Goal: Information Seeking & Learning: Check status

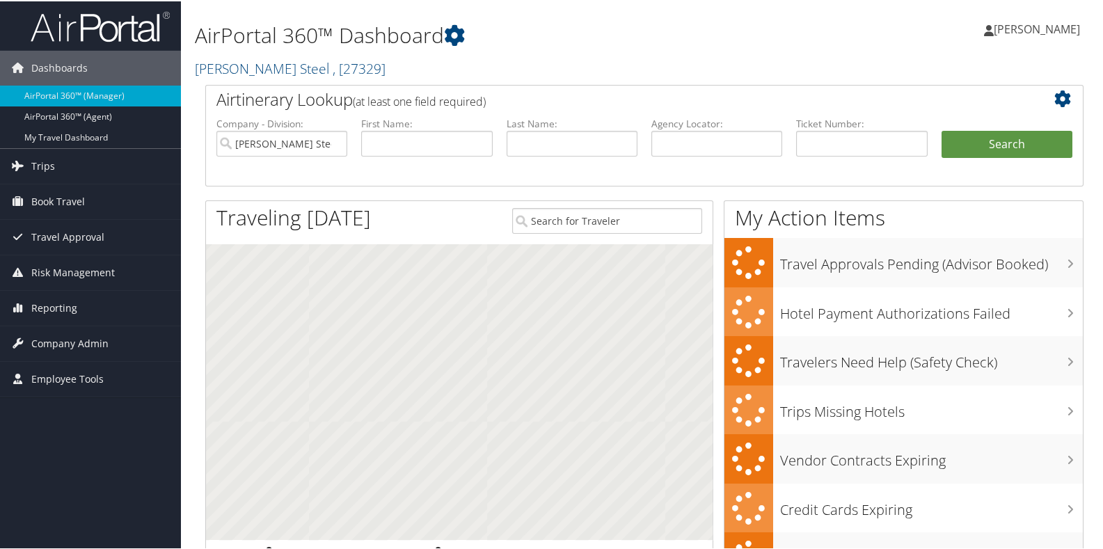
click at [349, 57] on h2 "O'Neal Steel , [ 27329 ]" at bounding box center [494, 66] width 599 height 24
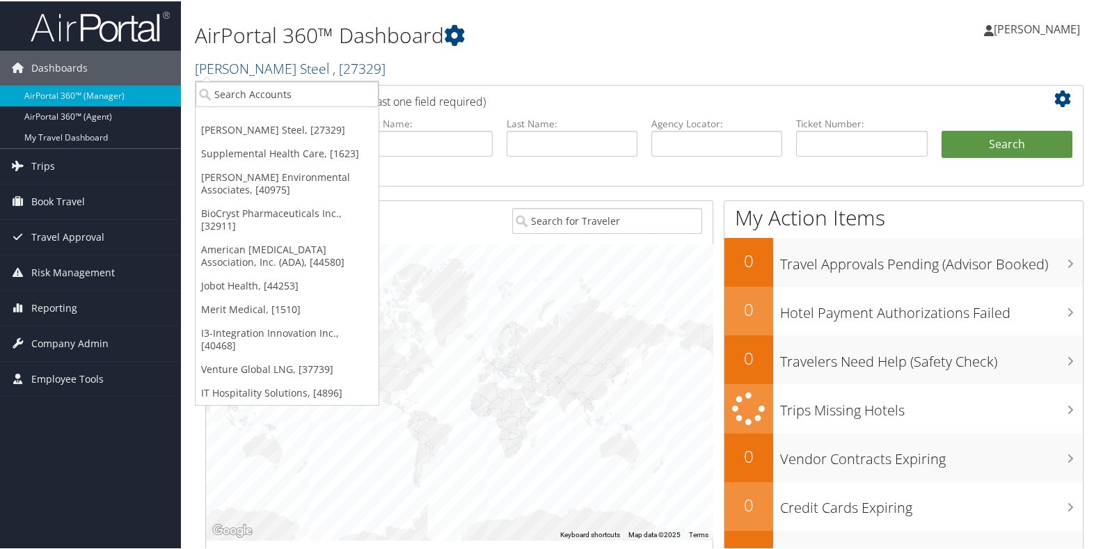
click at [358, 63] on h2 "O'Neal Steel , [ 27329 ]" at bounding box center [494, 66] width 599 height 24
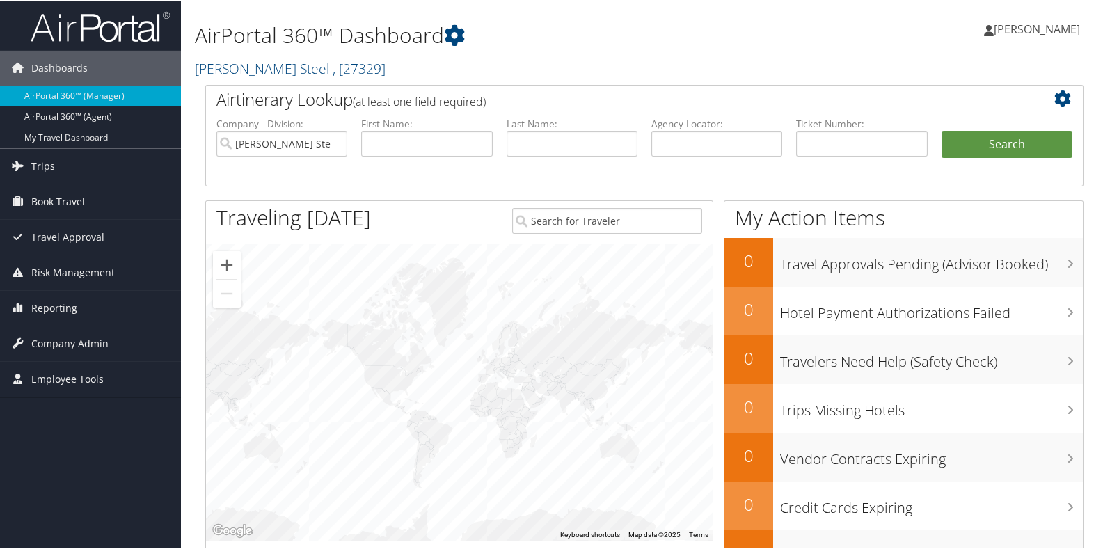
click at [358, 63] on h2 "O'Neal Steel , [ 27329 ]" at bounding box center [494, 66] width 599 height 24
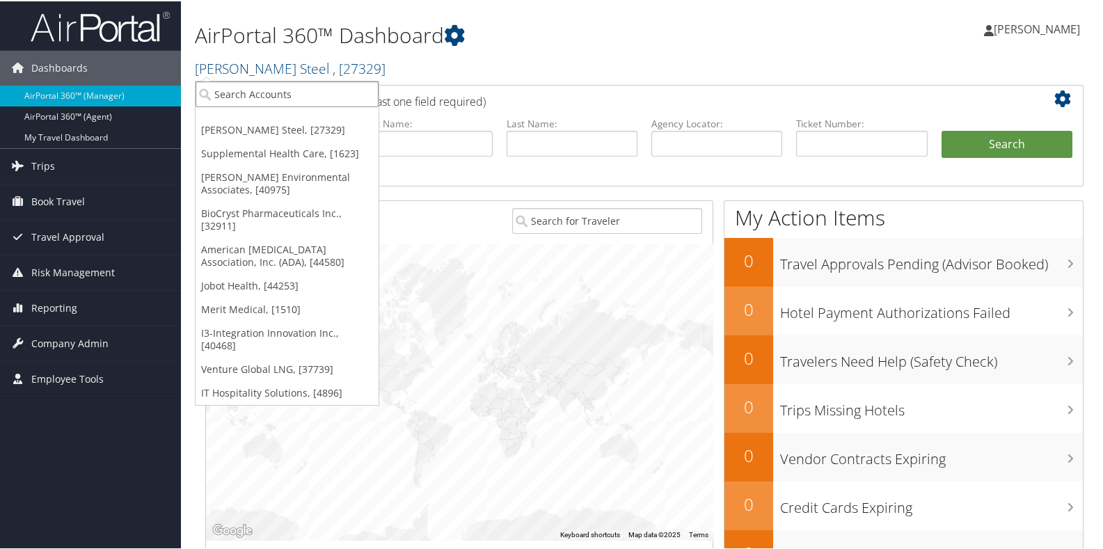
click at [296, 83] on input "search" at bounding box center [286, 93] width 183 height 26
type input "sweet"
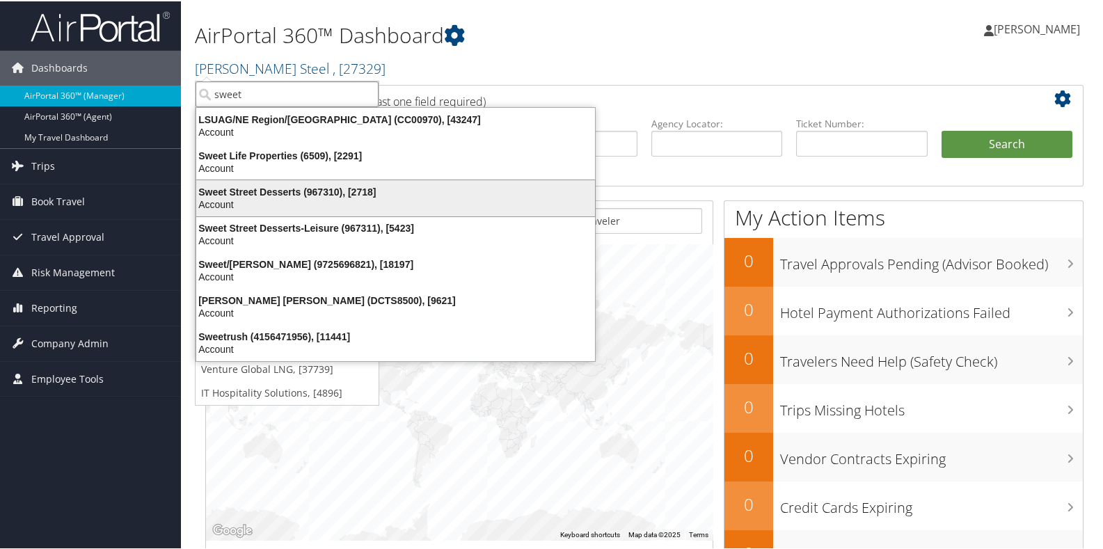
click at [251, 187] on div "Sweet Street Desserts (967310), [2718]" at bounding box center [395, 190] width 415 height 13
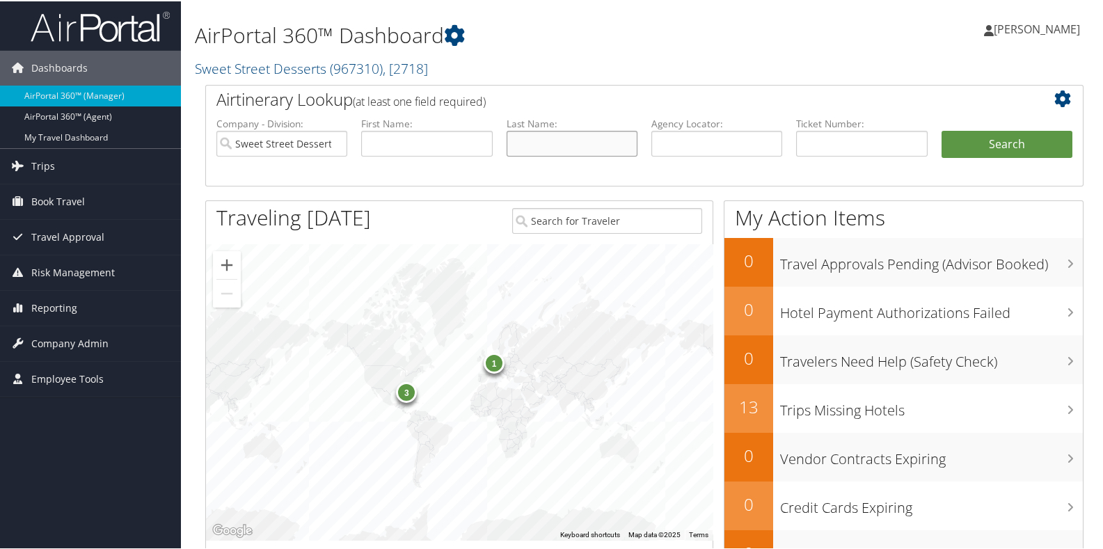
click at [519, 144] on input "text" at bounding box center [571, 142] width 131 height 26
type input "bertelli"
click at [1014, 142] on button "Search" at bounding box center [1006, 143] width 131 height 28
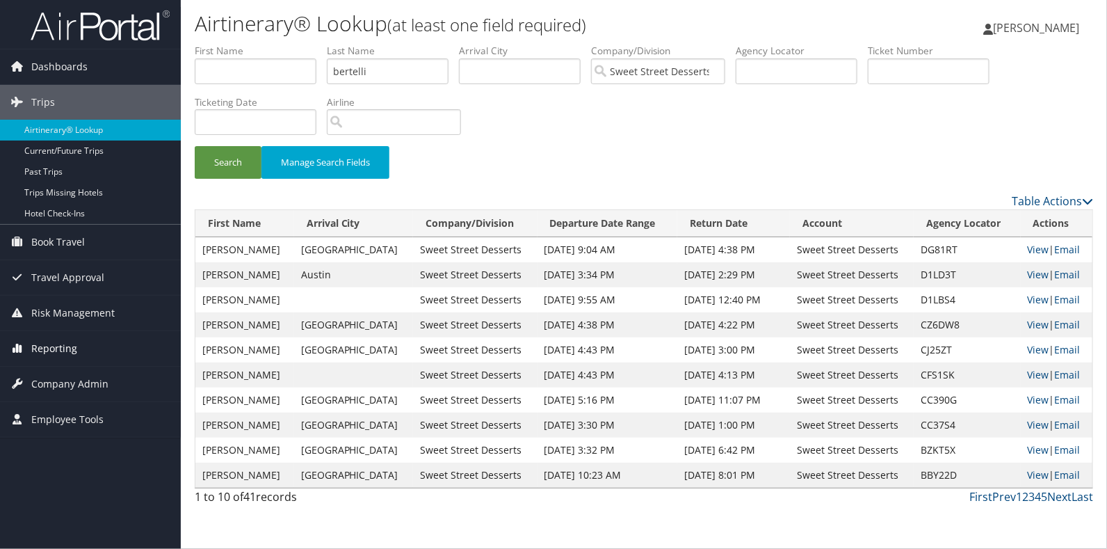
click at [54, 344] on span "Reporting" at bounding box center [54, 348] width 46 height 35
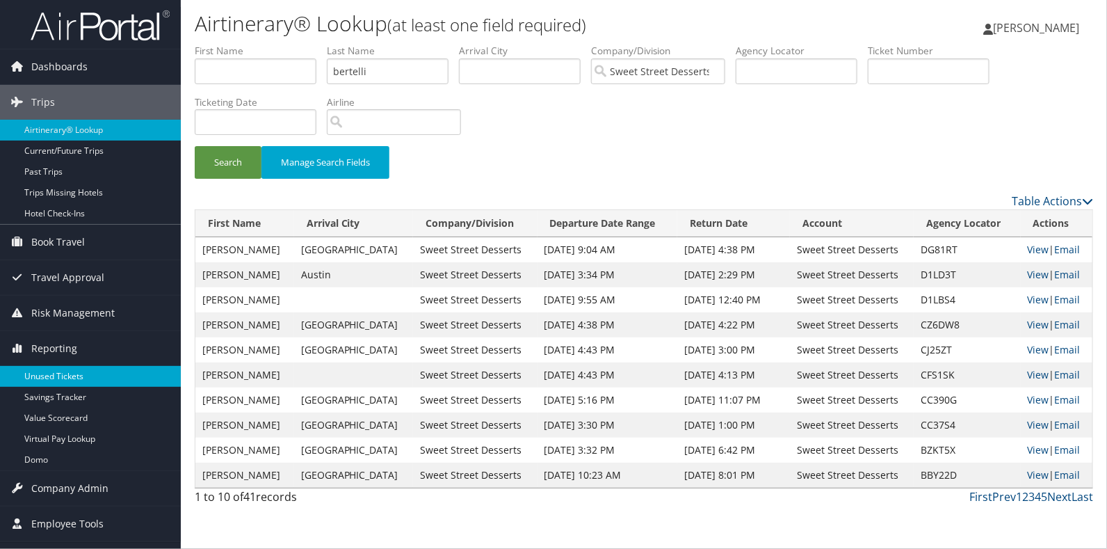
click at [47, 376] on link "Unused Tickets" at bounding box center [90, 376] width 181 height 21
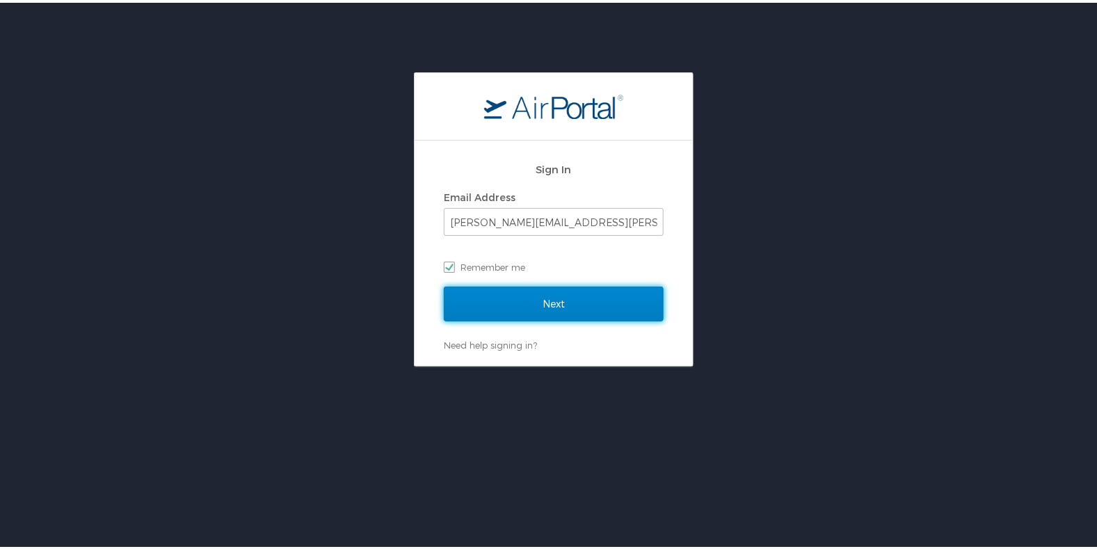
click at [564, 296] on input "Next" at bounding box center [554, 301] width 220 height 35
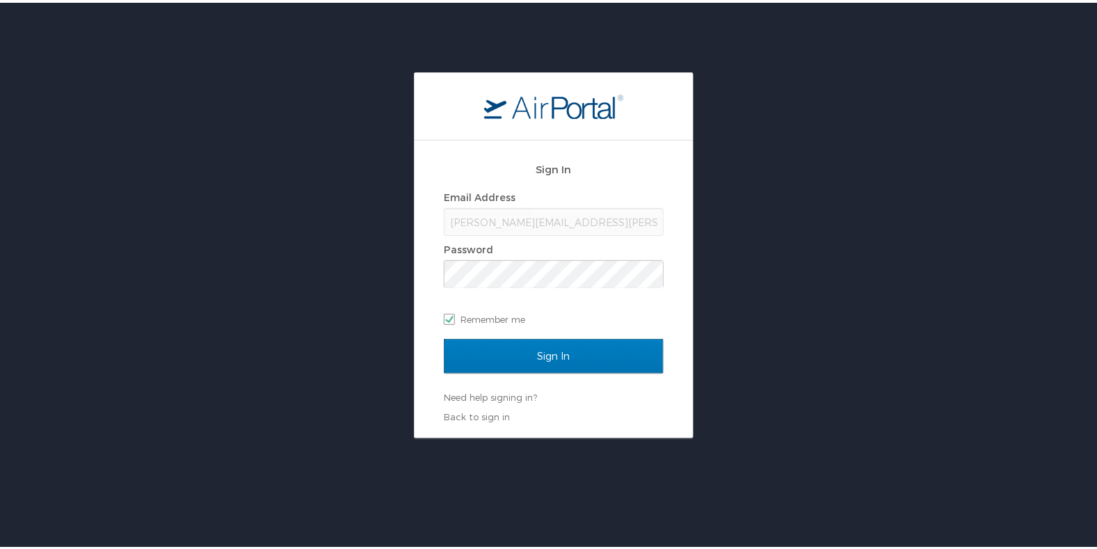
click at [520, 333] on div "Sign In Email Address [PERSON_NAME][EMAIL_ADDRESS][PERSON_NAME][DOMAIN_NAME] Pa…" at bounding box center [554, 245] width 220 height 186
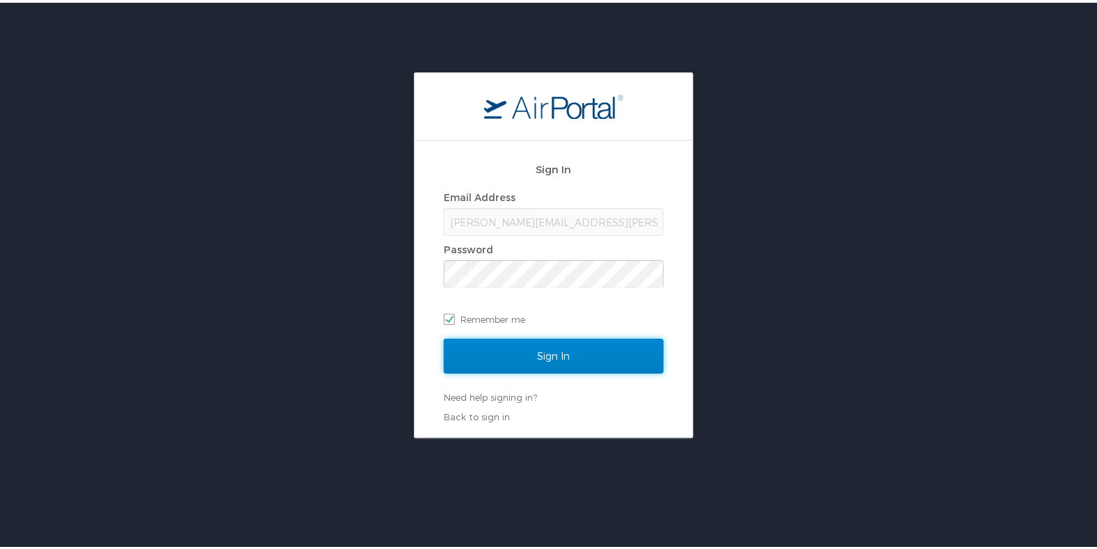
click at [516, 353] on input "Sign In" at bounding box center [554, 353] width 220 height 35
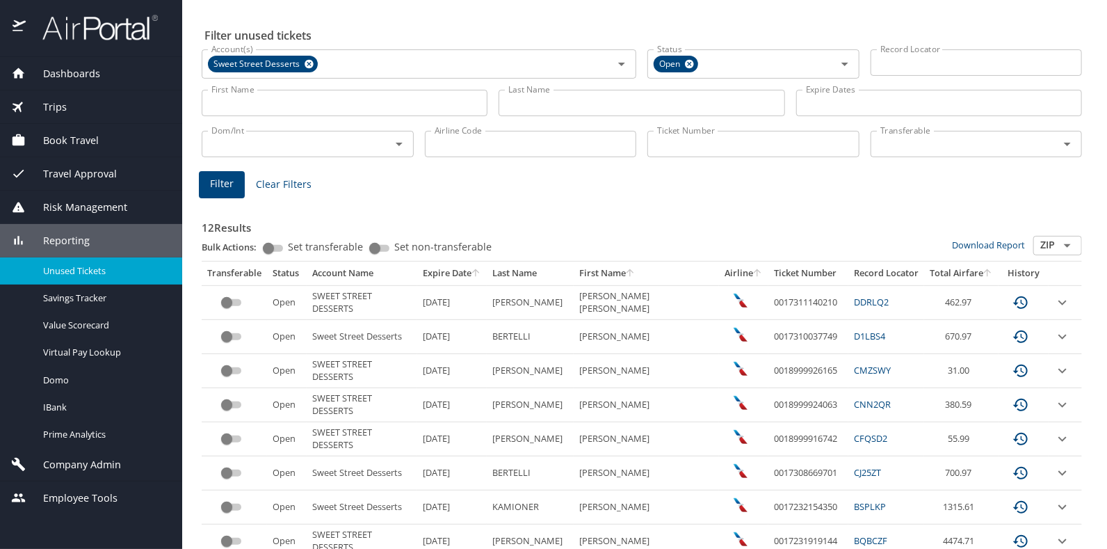
scroll to position [69, 0]
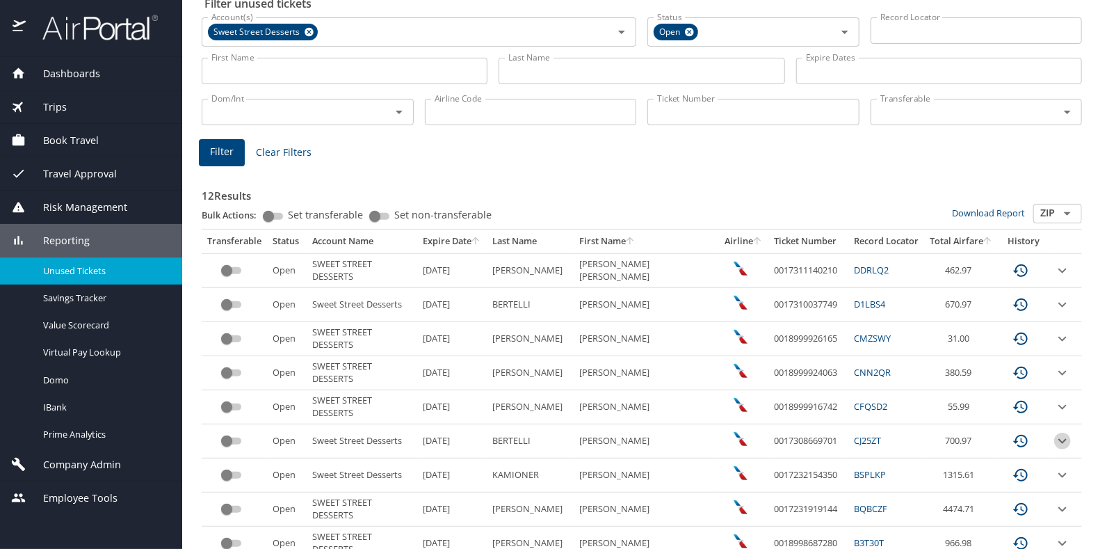
click at [1055, 440] on icon "expand row" at bounding box center [1063, 441] width 17 height 17
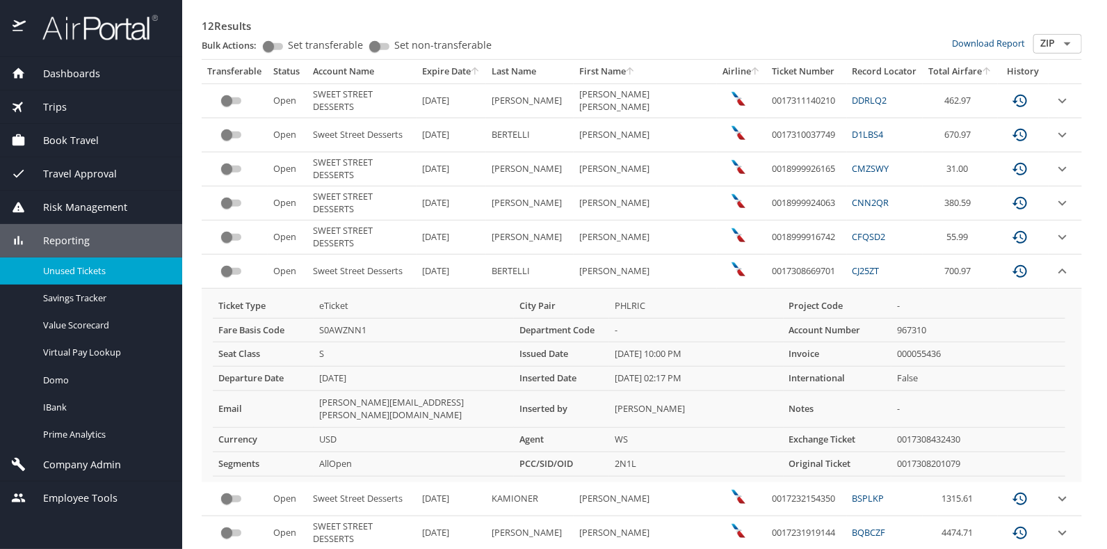
scroll to position [278, 0]
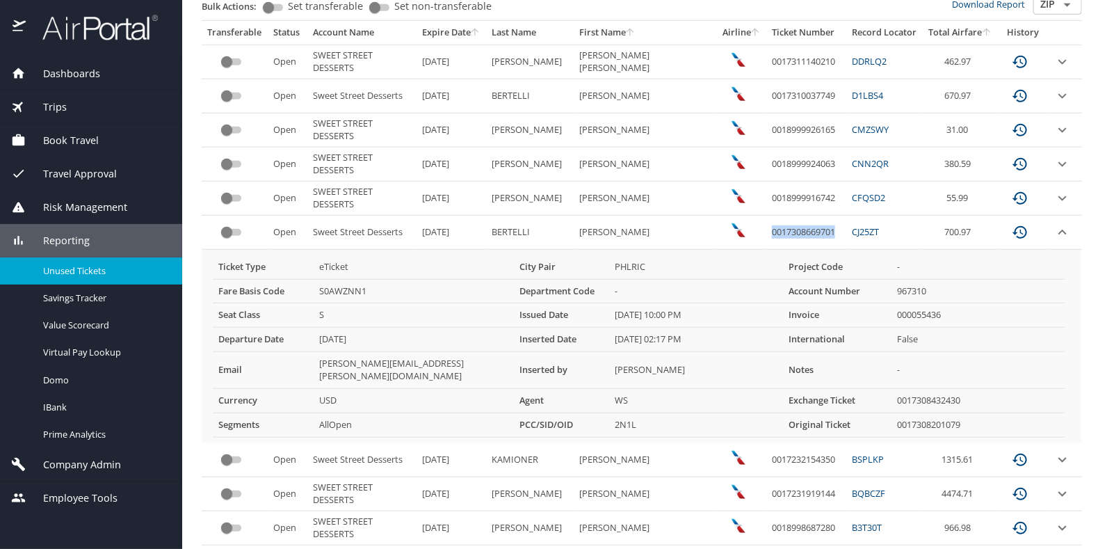
drag, startPoint x: 736, startPoint y: 233, endPoint x: 801, endPoint y: 227, distance: 65.7
click at [801, 227] on td "0017308669701" at bounding box center [807, 233] width 81 height 34
drag, startPoint x: 801, startPoint y: 227, endPoint x: 787, endPoint y: 230, distance: 15.0
copy td "0017308669701"
